Goal: Task Accomplishment & Management: Manage account settings

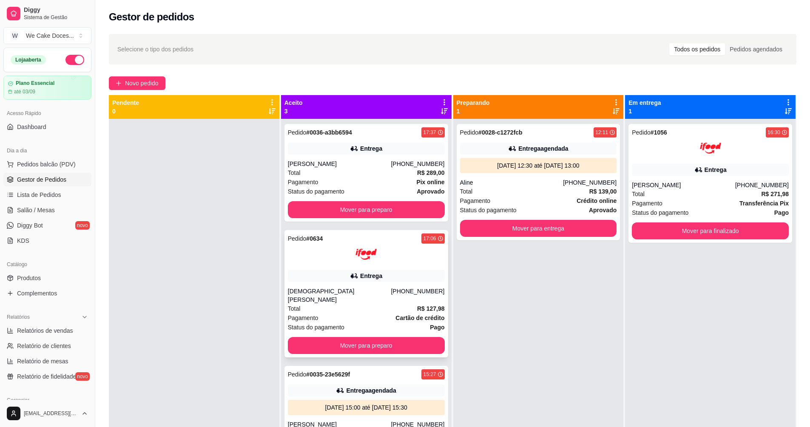
click at [388, 283] on div "Pedido # 0634 17:06 Entrega [PERSON_NAME] [PHONE_NUMBER] Total R$ 127,98 Pagame…" at bounding box center [366, 293] width 164 height 127
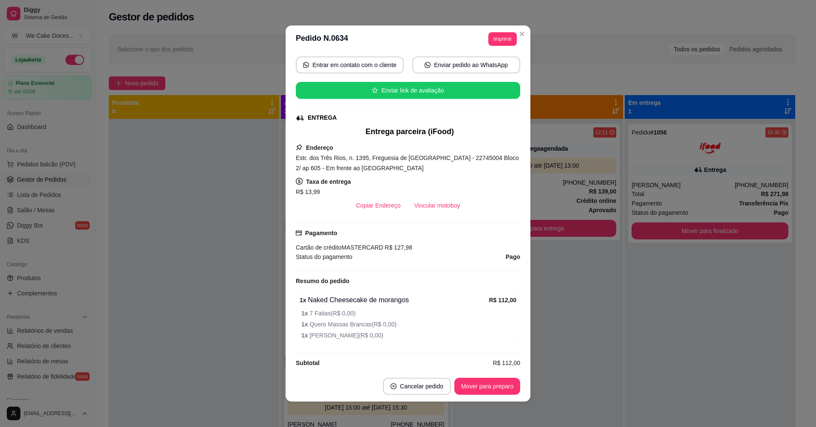
scroll to position [2, 0]
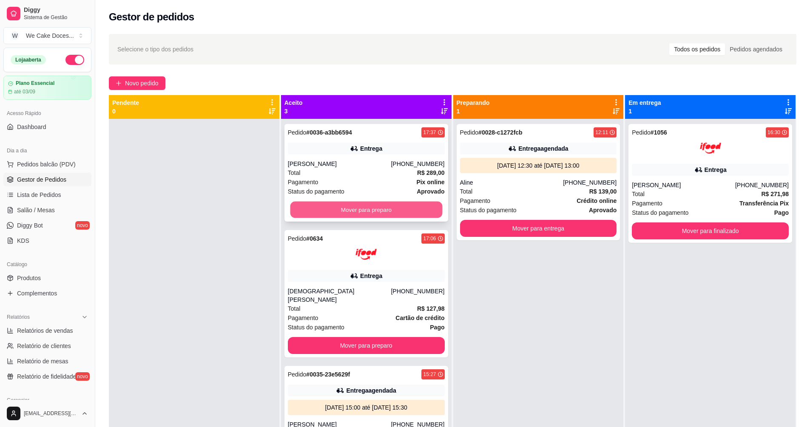
click at [370, 207] on button "Mover para preparo" at bounding box center [366, 210] width 152 height 17
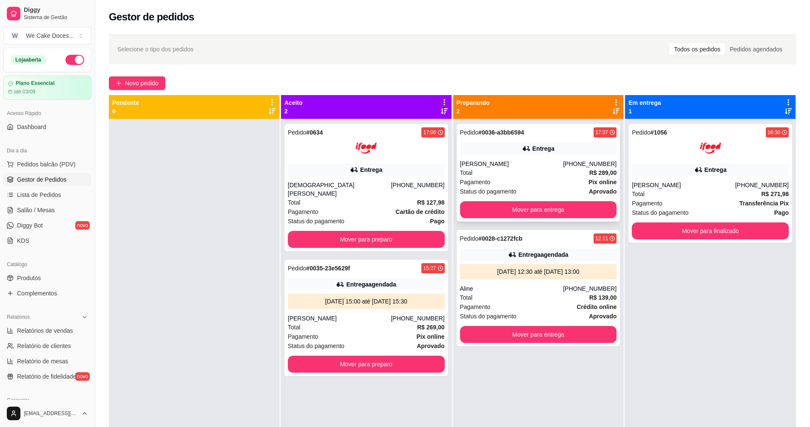
click at [522, 167] on div "[PERSON_NAME]" at bounding box center [511, 164] width 103 height 8
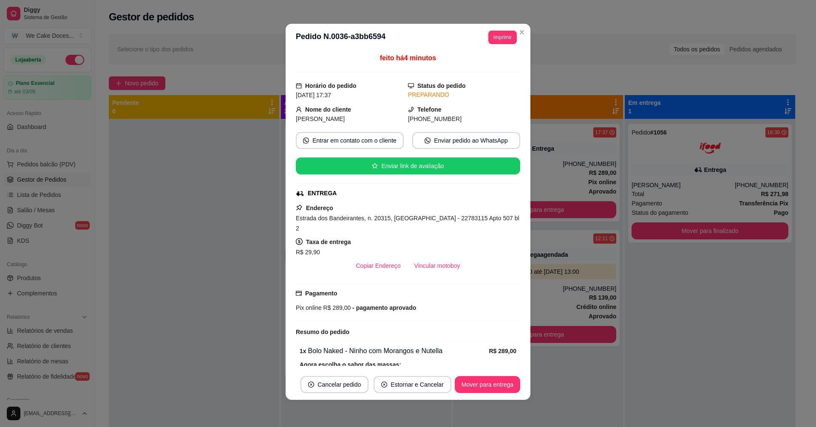
scroll to position [0, 0]
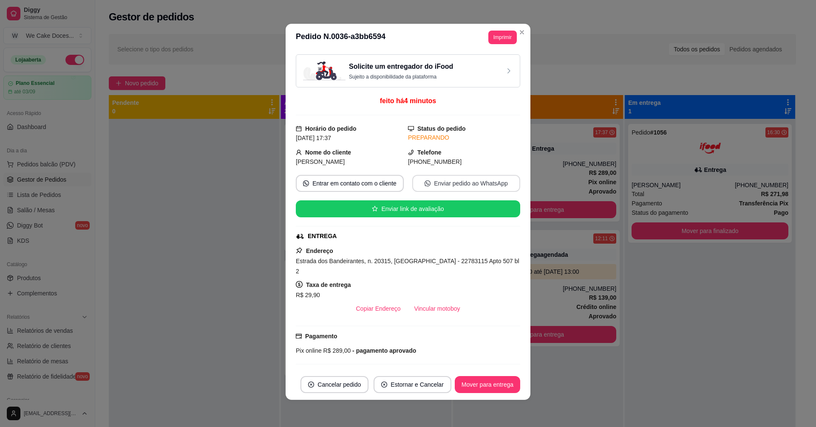
click at [433, 188] on button "Enviar pedido ao WhatsApp" at bounding box center [466, 183] width 108 height 17
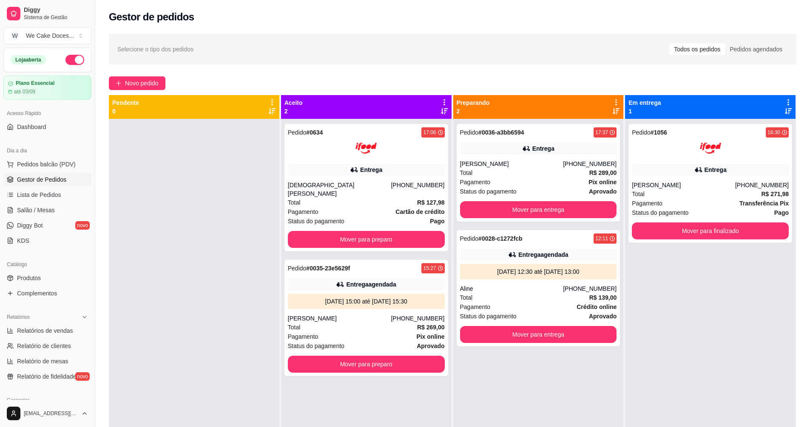
click at [213, 277] on div at bounding box center [194, 332] width 170 height 427
click at [511, 176] on div "Total R$ 289,00" at bounding box center [538, 172] width 157 height 9
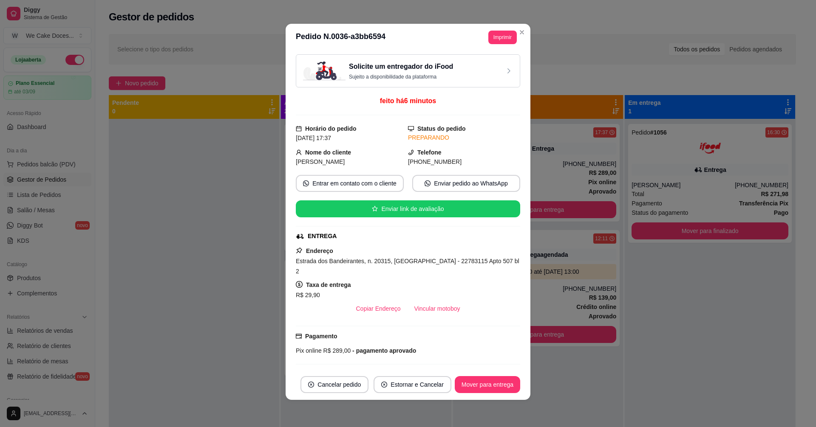
click at [495, 63] on div "Solicite um entregador do iFood Sujeito a disponibilidade da plataforma" at bounding box center [408, 71] width 210 height 19
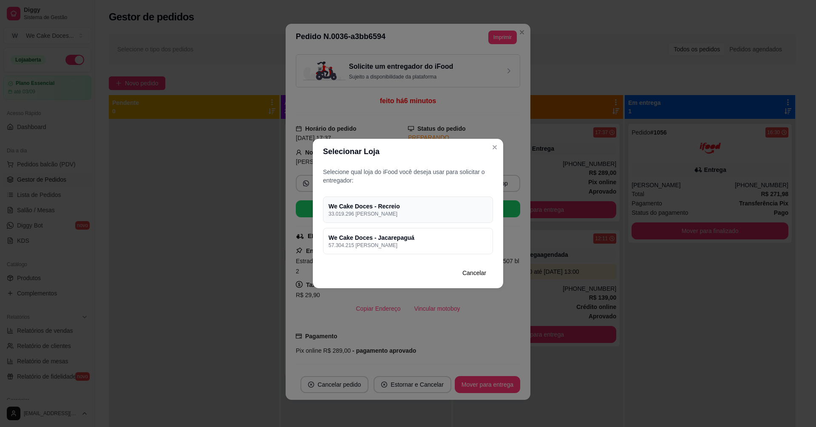
click at [402, 214] on p "33.019.296 [PERSON_NAME]" at bounding box center [407, 214] width 159 height 7
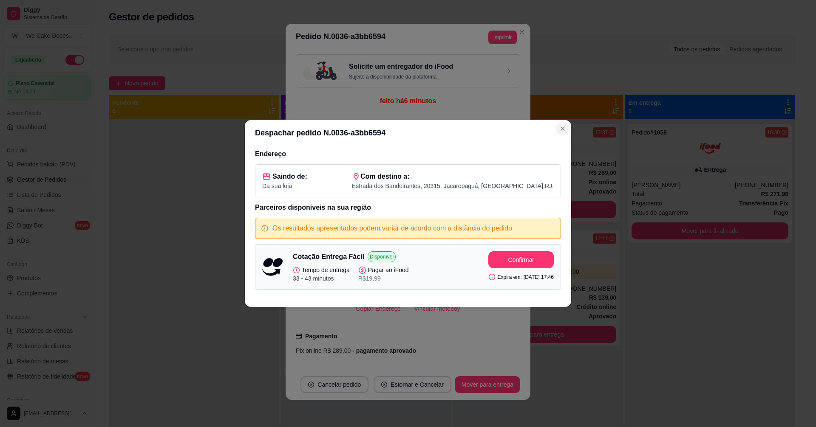
click at [566, 130] on button "Close" at bounding box center [563, 129] width 14 height 14
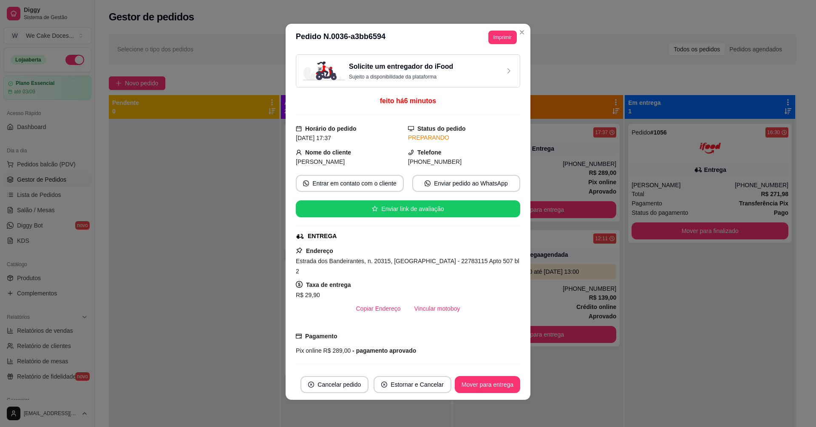
click at [451, 79] on div "Solicite um entregador do iFood Sujeito a disponibilidade da plataforma" at bounding box center [408, 71] width 210 height 19
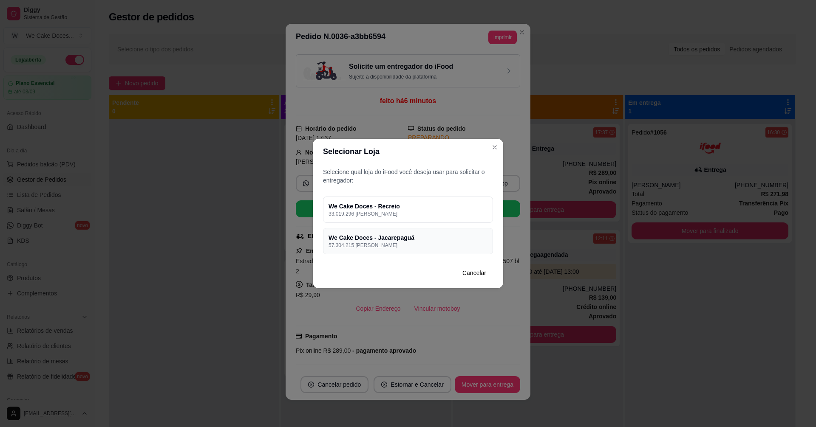
click at [395, 238] on h4 "We Cake Doces - Jacarepaguá" at bounding box center [407, 238] width 159 height 8
